Goal: Find specific page/section: Find specific page/section

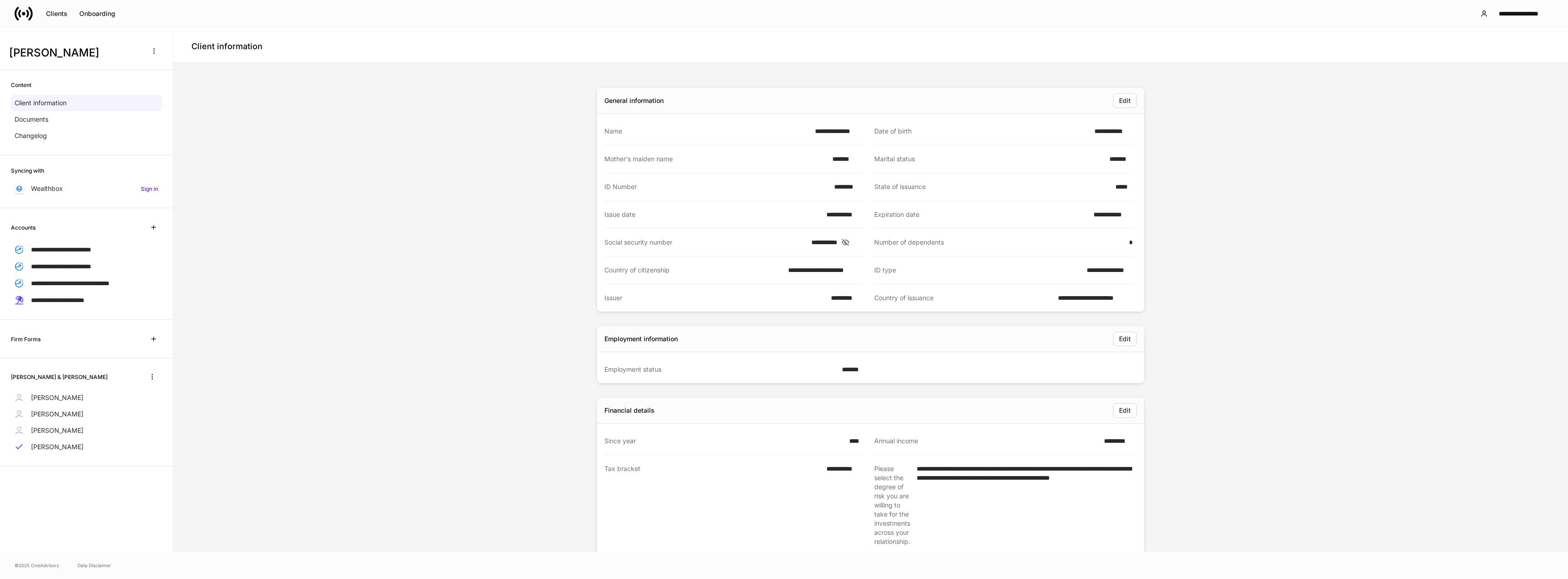
scroll to position [183, 0]
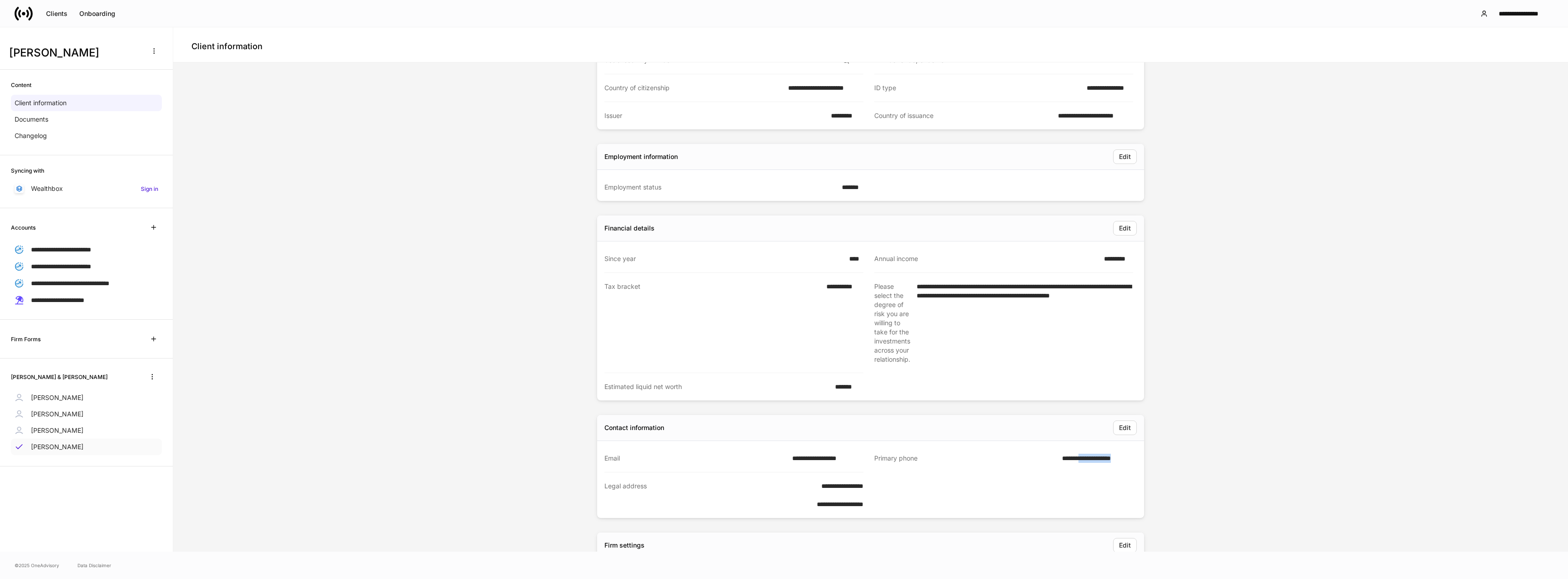
click at [91, 443] on div "[PERSON_NAME]" at bounding box center [86, 447] width 151 height 17
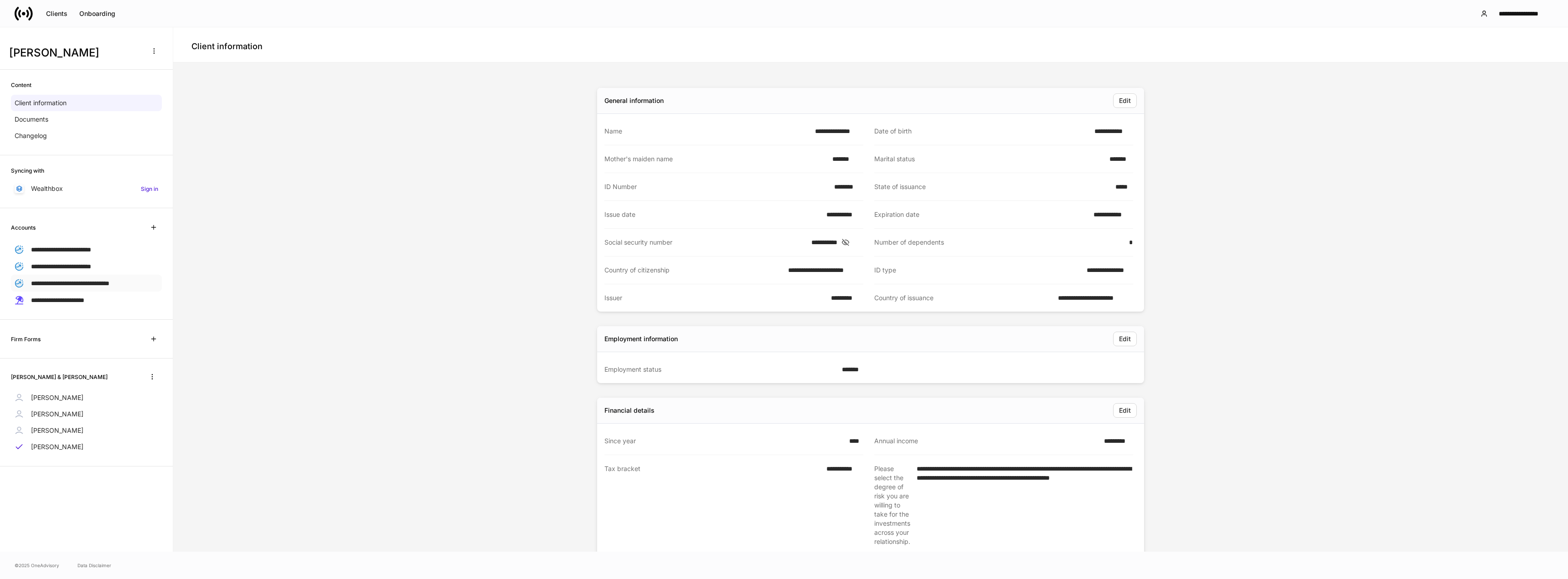
click at [109, 285] on span "**********" at bounding box center [71, 284] width 79 height 7
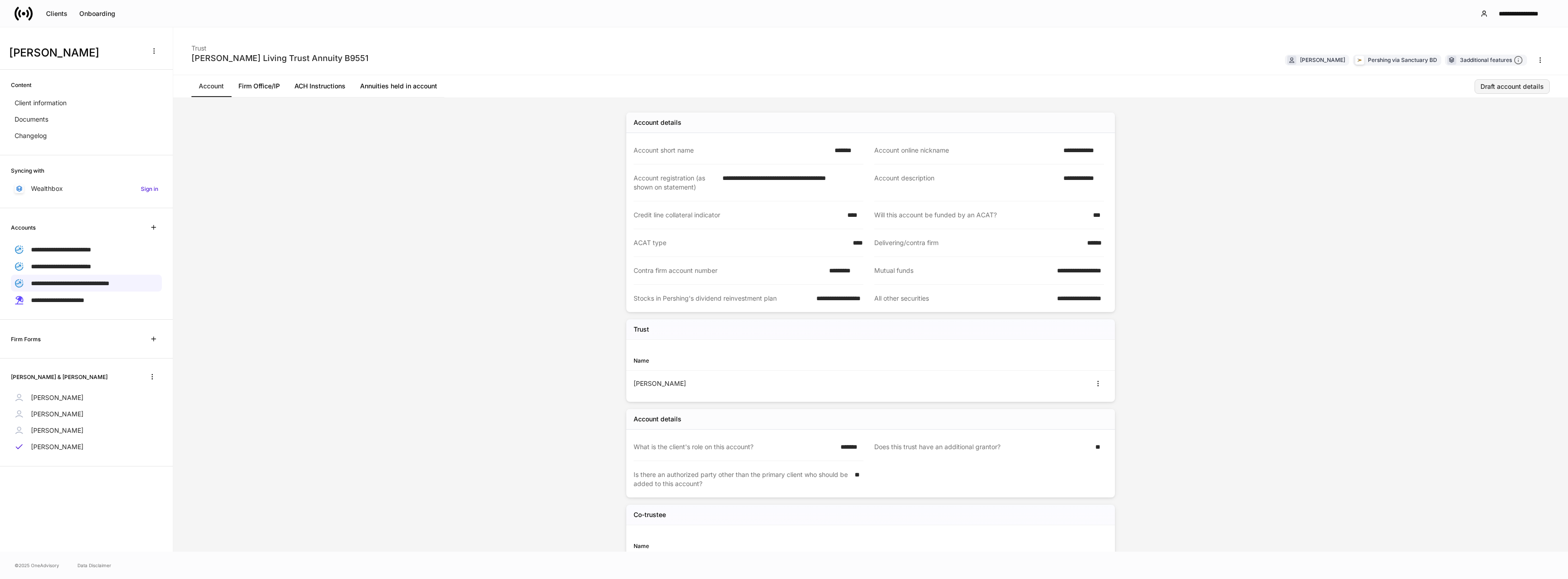
click at [1503, 89] on div "Draft account details" at bounding box center [1511, 87] width 63 height 7
click at [908, 579] on icon "button" at bounding box center [905, 590] width 7 height 7
click at [120, 297] on div "**********" at bounding box center [86, 300] width 151 height 17
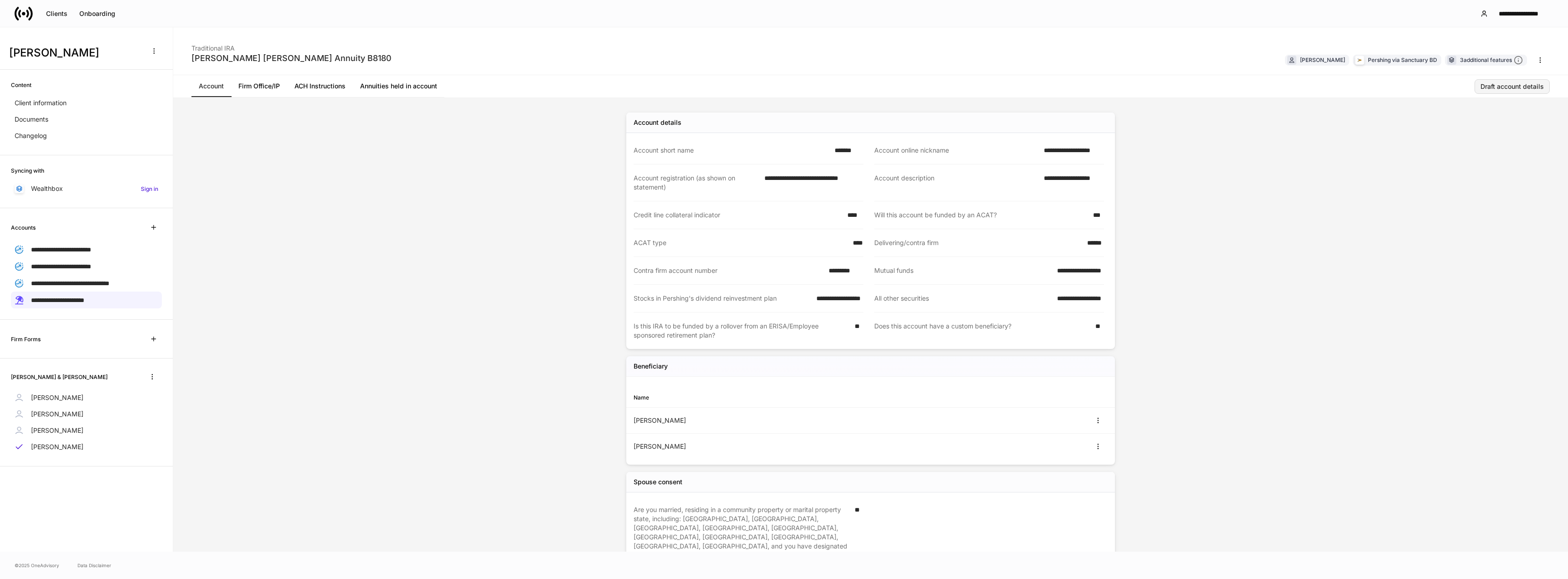
click at [1507, 89] on div "Draft account details" at bounding box center [1511, 87] width 63 height 7
drag, startPoint x: 912, startPoint y: 315, endPoint x: 875, endPoint y: 315, distance: 37.0
copy h5 "PT8129363"
click at [906, 579] on icon "button" at bounding box center [905, 590] width 7 height 7
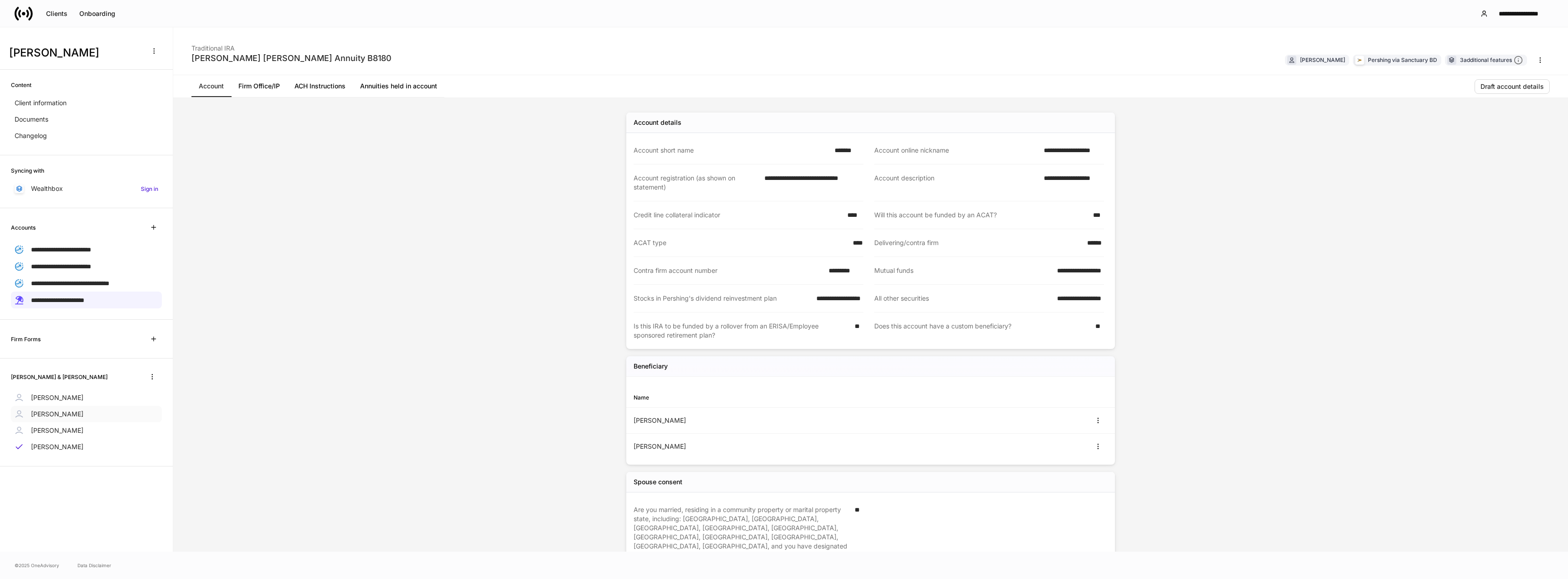
click at [75, 412] on p "[PERSON_NAME]" at bounding box center [57, 414] width 53 height 9
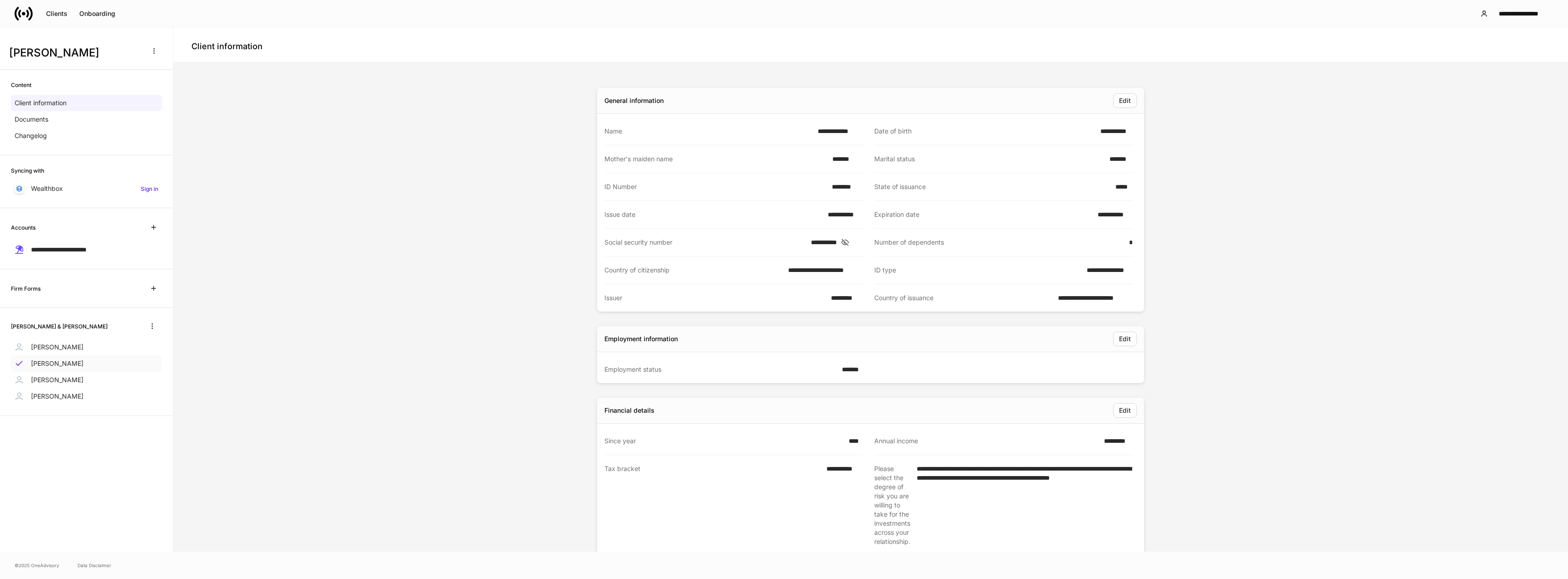
click at [79, 362] on div "[PERSON_NAME]" at bounding box center [86, 363] width 151 height 17
click at [87, 250] on span "**********" at bounding box center [59, 250] width 55 height 7
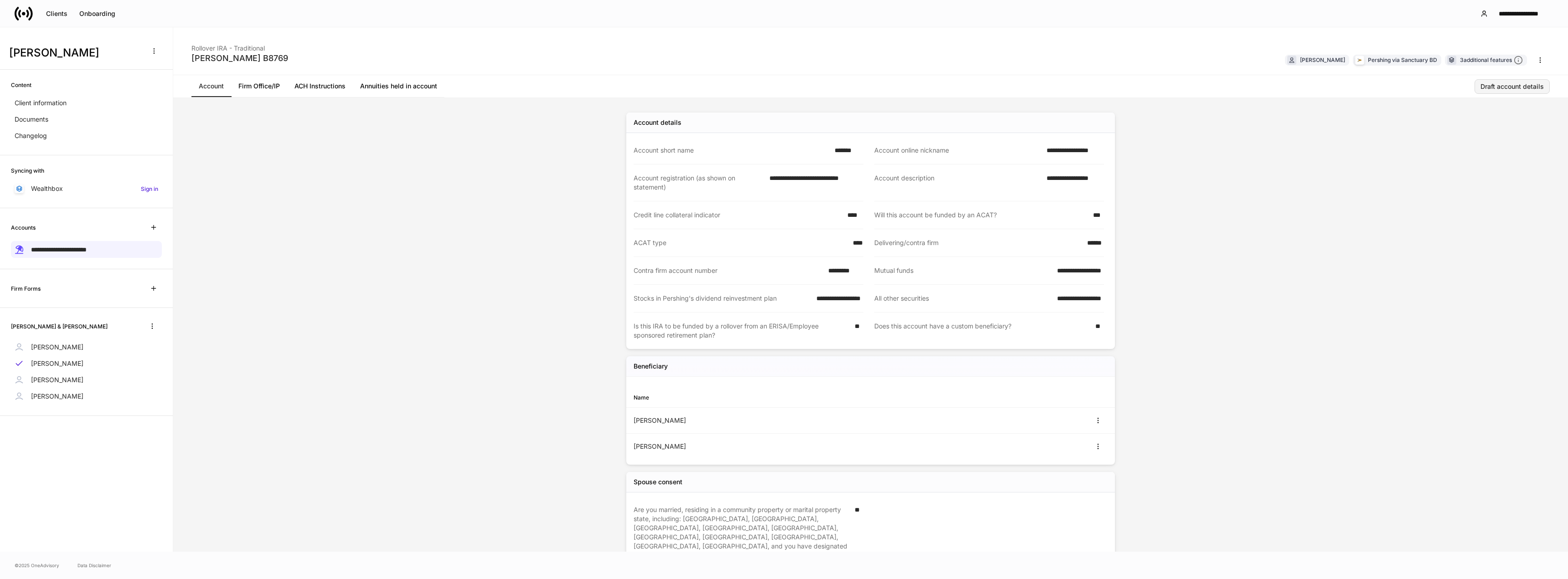
click at [1515, 89] on div "Draft account details" at bounding box center [1511, 87] width 63 height 7
drag, startPoint x: 914, startPoint y: 312, endPoint x: 872, endPoint y: 314, distance: 42.0
copy h5 "PT8125650"
